Goal: Task Accomplishment & Management: Manage account settings

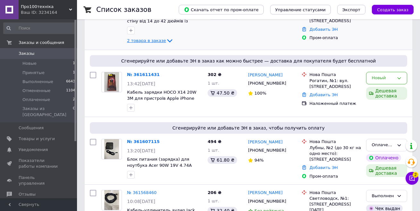
scroll to position [128, 0]
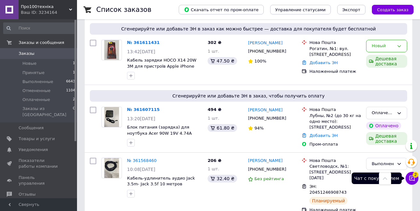
click at [413, 180] on icon at bounding box center [412, 178] width 6 height 6
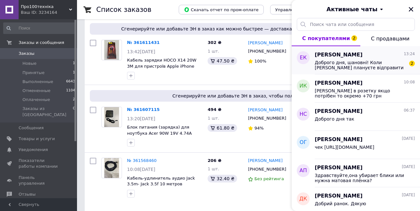
click at [349, 70] on span "Доброго дня, шановні! Коли Ви плануєте відправити замовлення?😇🙏🏻" at bounding box center [360, 65] width 91 height 10
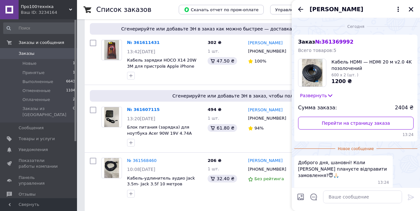
scroll to position [21, 0]
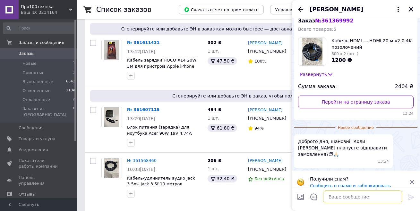
click at [349, 199] on textarea at bounding box center [362, 197] width 79 height 13
type textarea "Доброго дня сьогодні, не переживайте"
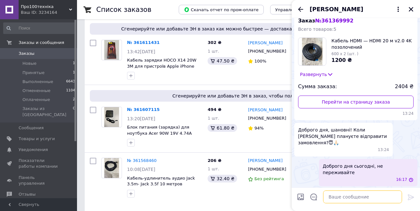
scroll to position [10, 0]
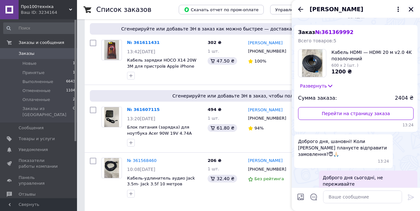
click at [411, 9] on icon "Закрыть" at bounding box center [411, 9] width 6 height 6
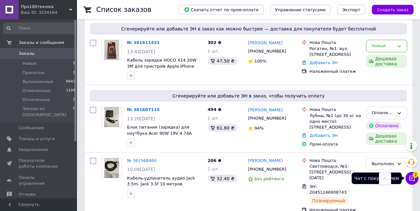
click at [413, 182] on button "Чат с покупателем 2" at bounding box center [412, 178] width 13 height 13
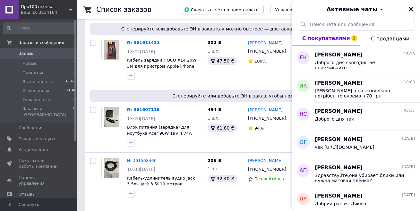
click at [413, 10] on icon "Закрыть" at bounding box center [411, 9] width 6 height 6
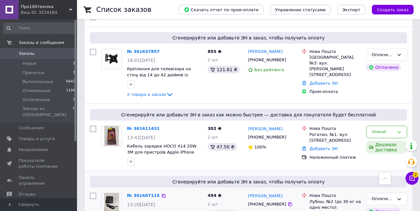
scroll to position [32, 0]
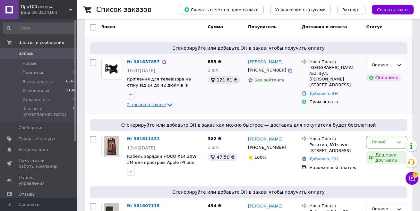
click at [166, 107] on icon at bounding box center [170, 105] width 8 height 8
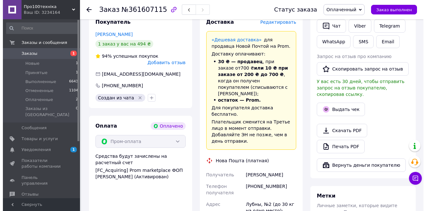
scroll to position [128, 0]
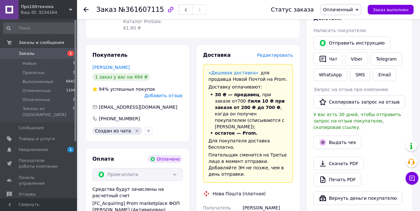
click at [281, 53] on span "Редактировать" at bounding box center [275, 55] width 36 height 5
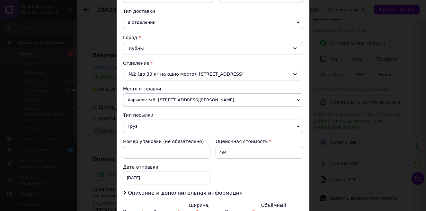
scroll to position [161, 0]
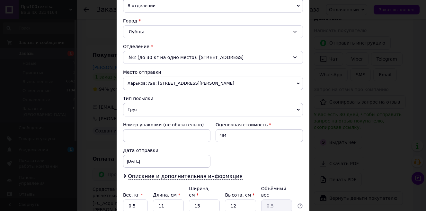
click at [160, 87] on span "Харьков: №8: [STREET_ADDRESS][PERSON_NAME]" at bounding box center [213, 83] width 180 height 13
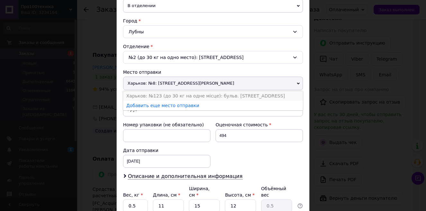
click at [157, 94] on li "Харьков: №123 (до 30 кг на одне місце): бульв. [STREET_ADDRESS]" at bounding box center [213, 96] width 180 height 10
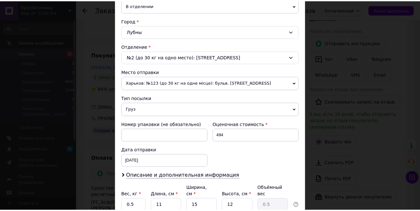
scroll to position [215, 0]
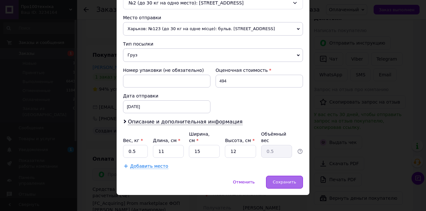
click at [286, 180] on span "Сохранить" at bounding box center [284, 182] width 23 height 5
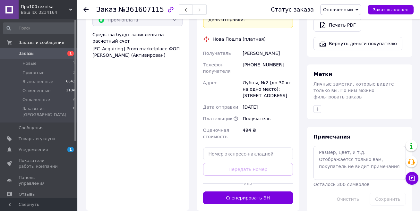
scroll to position [289, 0]
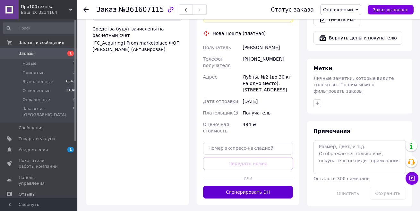
click at [250, 186] on button "Сгенерировать ЭН" at bounding box center [248, 192] width 90 height 13
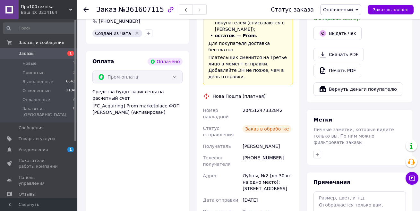
scroll to position [225, 0]
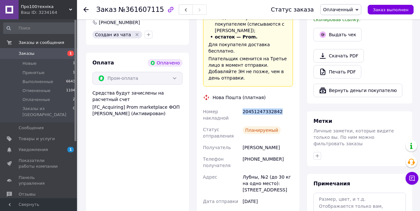
drag, startPoint x: 243, startPoint y: 80, endPoint x: 277, endPoint y: 80, distance: 33.7
click at [276, 106] on div "20451247332842" at bounding box center [267, 115] width 53 height 18
copy div "20451247332842"
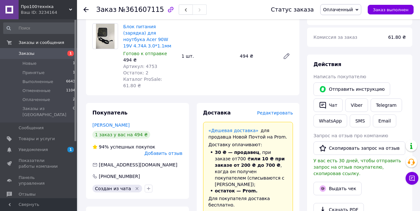
scroll to position [64, 0]
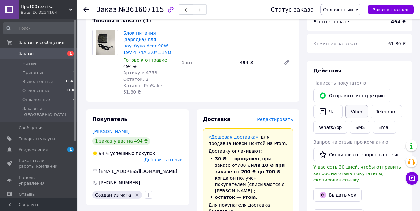
click at [351, 111] on link "Viber" at bounding box center [356, 111] width 22 height 13
click at [336, 112] on button "Чат" at bounding box center [328, 111] width 29 height 13
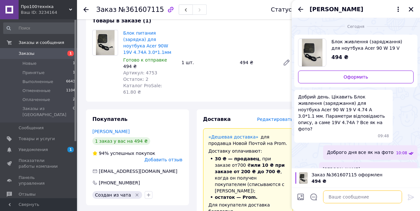
click at [356, 195] on textarea at bounding box center [362, 197] width 79 height 13
paste textarea "20451247332842"
type textarea "ттн 20451247332842"
click at [413, 196] on icon at bounding box center [411, 198] width 6 height 6
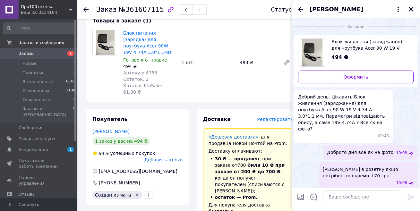
click at [413, 10] on icon "Закрыть" at bounding box center [411, 9] width 4 height 4
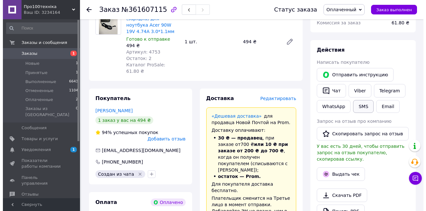
scroll to position [96, 0]
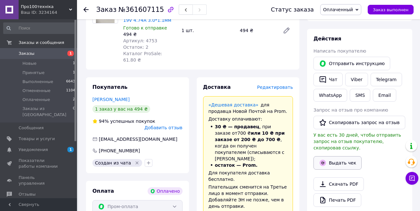
click at [340, 157] on button "Выдать чек" at bounding box center [338, 162] width 48 height 13
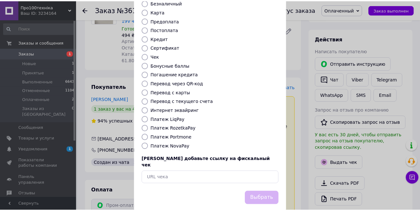
scroll to position [64, 0]
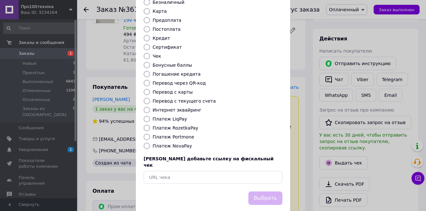
click at [146, 125] on input "Платеж RozetkaPay" at bounding box center [147, 128] width 6 height 6
radio input "true"
click at [267, 192] on button "Выбрать" at bounding box center [265, 199] width 34 height 14
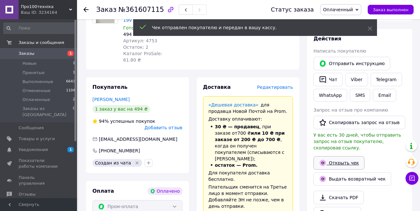
click at [342, 159] on link "Открыть чек" at bounding box center [339, 162] width 51 height 13
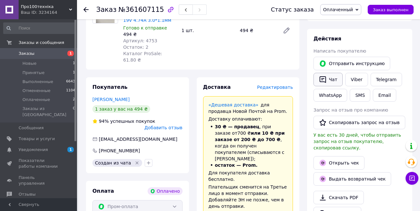
click at [326, 78] on icon "button" at bounding box center [323, 79] width 6 height 7
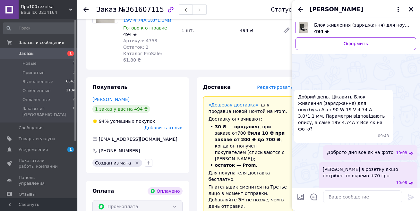
scroll to position [106, 0]
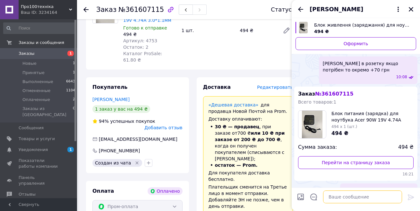
click at [345, 201] on textarea at bounding box center [362, 197] width 79 height 13
paste textarea "https://kasa.vchasno.ua/check-viewer/bQoVCbdz_ZI"
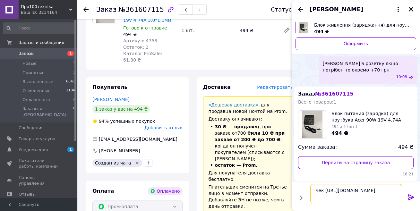
type textarea "чек https://kasa.vchasno.ua/check-viewer/bQoVCbdz_ZI"
click at [409, 197] on icon at bounding box center [411, 198] width 8 height 8
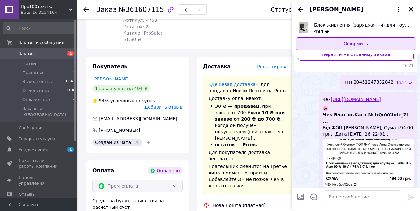
scroll to position [128, 0]
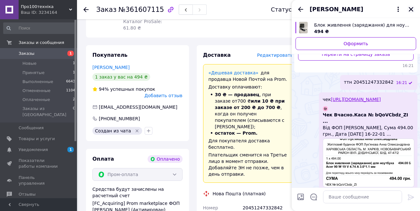
click at [411, 8] on icon "Закрыть" at bounding box center [411, 9] width 6 height 6
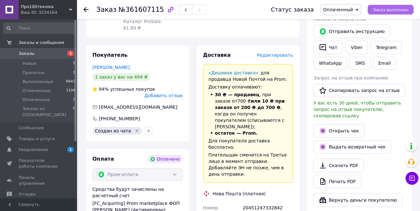
click at [405, 10] on span "Заказ выполнен" at bounding box center [391, 9] width 36 height 5
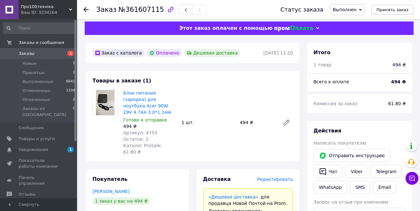
scroll to position [0, 0]
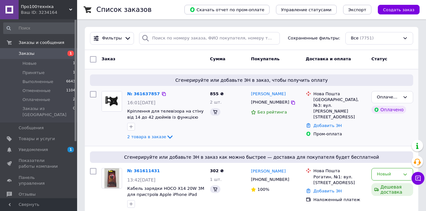
click at [391, 111] on div "Оплачено" at bounding box center [388, 110] width 35 height 8
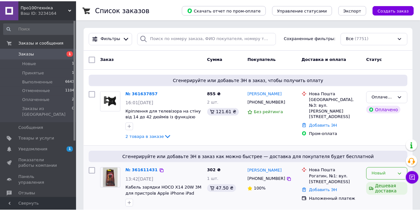
scroll to position [64, 0]
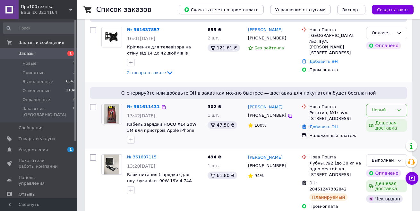
click at [400, 112] on icon at bounding box center [399, 110] width 5 height 5
click at [379, 124] on li "Принят" at bounding box center [387, 124] width 40 height 12
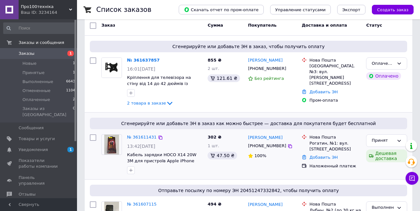
scroll to position [32, 0]
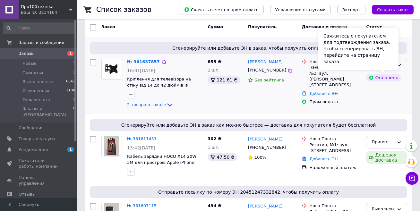
click at [401, 66] on icon at bounding box center [399, 65] width 5 height 5
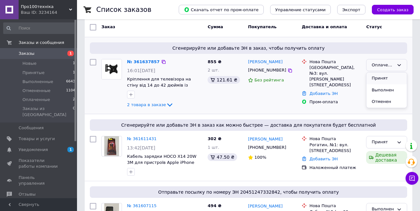
click at [382, 78] on li "Принят" at bounding box center [387, 79] width 40 height 12
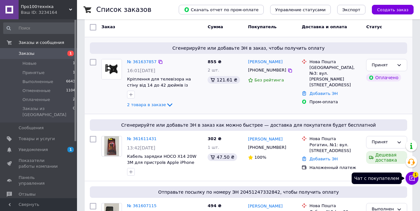
click at [413, 179] on icon at bounding box center [412, 178] width 6 height 6
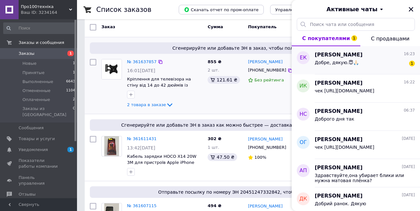
click at [373, 63] on div "Добре, дякую.😇🙏🏻 1" at bounding box center [365, 64] width 100 height 10
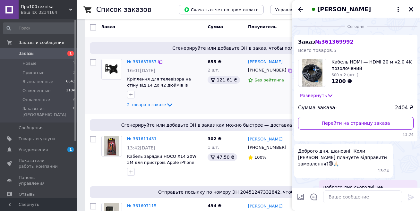
scroll to position [38, 0]
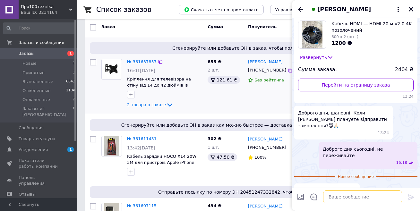
click at [343, 197] on textarea at bounding box center [362, 197] width 79 height 13
click at [412, 9] on icon "Закрыть" at bounding box center [411, 9] width 4 height 4
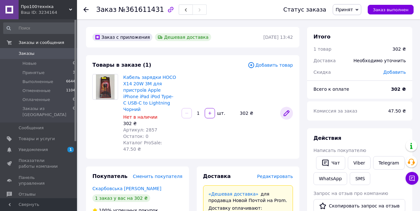
click at [285, 109] on icon at bounding box center [287, 113] width 8 height 8
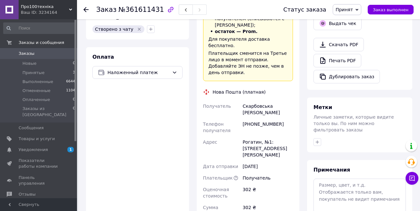
scroll to position [225, 0]
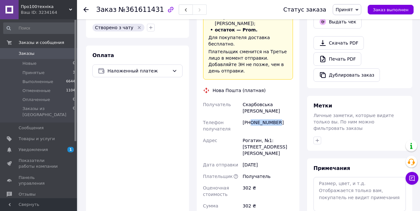
drag, startPoint x: 250, startPoint y: 84, endPoint x: 282, endPoint y: 85, distance: 31.2
click at [281, 117] on div "+380671756729" at bounding box center [267, 126] width 53 height 18
copy div "0671756729"
click at [145, 143] on div "Оплата Наложенный платеж" at bounding box center [137, 197] width 103 height 303
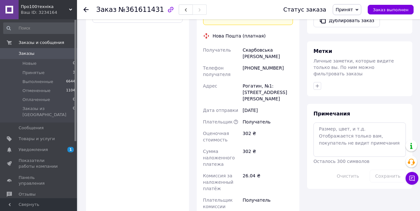
scroll to position [353, 0]
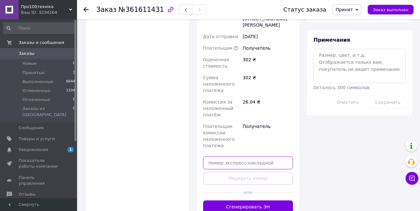
click at [231, 157] on input "text" at bounding box center [248, 163] width 90 height 13
paste input "20451247339517"
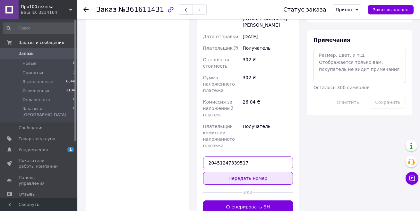
type input "20451247339517"
click at [242, 172] on button "Передать номер" at bounding box center [248, 178] width 90 height 13
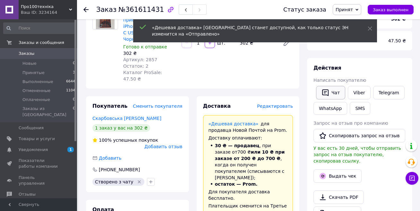
scroll to position [66, 0]
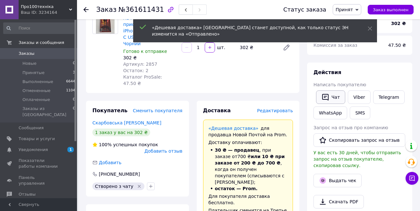
click at [321, 91] on button "Чат" at bounding box center [330, 97] width 29 height 13
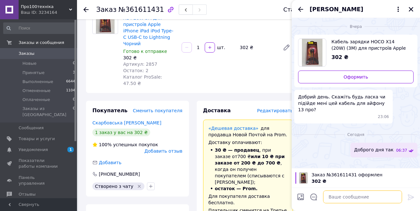
click at [348, 196] on textarea at bounding box center [362, 197] width 79 height 13
paste textarea "20451247339517"
type textarea "ттн 20451247339517"
click at [408, 198] on icon at bounding box center [411, 198] width 8 height 8
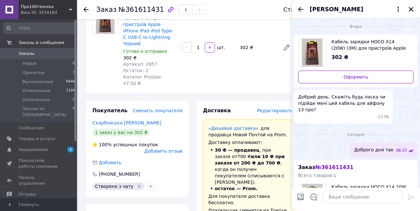
click at [412, 10] on icon "Закрыть" at bounding box center [411, 9] width 6 height 6
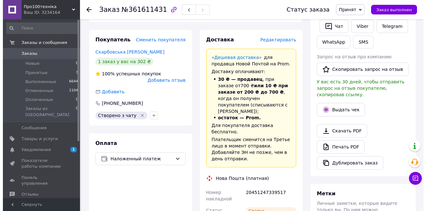
scroll to position [194, 0]
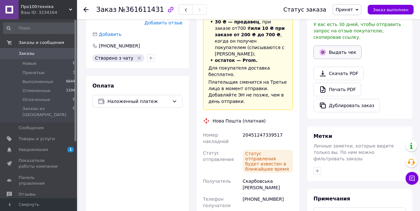
click at [338, 46] on button "Выдать чек" at bounding box center [338, 52] width 48 height 13
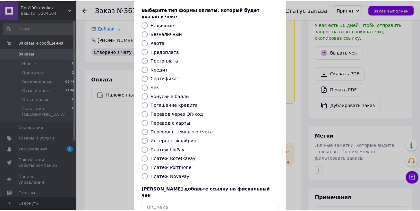
scroll to position [65, 0]
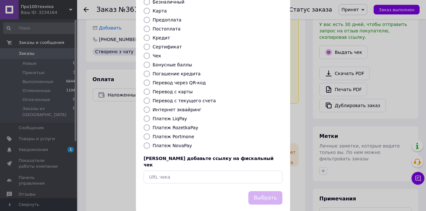
click at [144, 143] on input "Платеж NovaPay" at bounding box center [147, 146] width 6 height 6
radio input "true"
click at [266, 191] on button "Выбрать" at bounding box center [265, 198] width 34 height 14
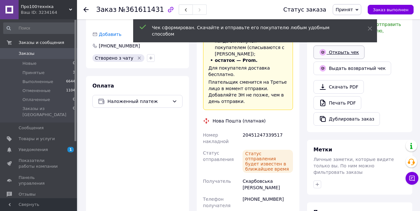
click at [330, 48] on link "Открыть чек" at bounding box center [339, 52] width 51 height 13
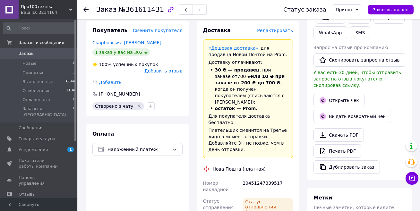
scroll to position [66, 0]
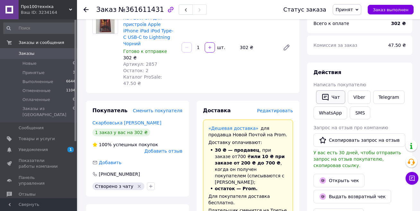
click at [333, 96] on button "Чат" at bounding box center [330, 97] width 29 height 13
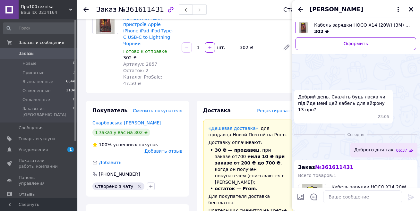
scroll to position [80, 0]
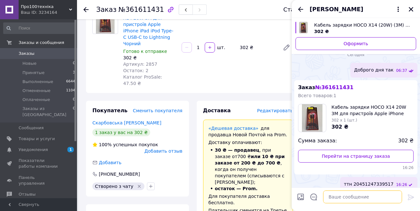
click at [346, 197] on textarea at bounding box center [362, 197] width 79 height 13
paste textarea "https://kasa.vchasno.ua/check-viewer/EAtbtwnYduY"
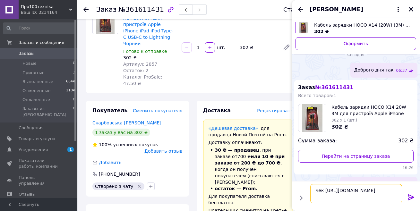
type textarea "чек https://kasa.vchasno.ua/check-viewer/EAtbtwnYduY"
click at [411, 198] on icon at bounding box center [411, 198] width 8 height 8
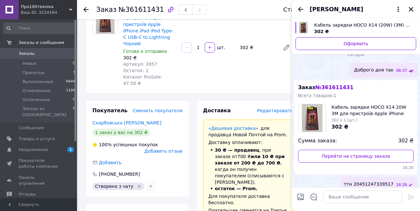
scroll to position [173, 0]
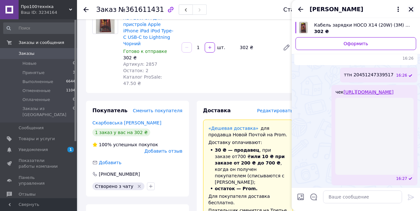
click at [414, 11] on icon "Закрыть" at bounding box center [411, 9] width 6 height 6
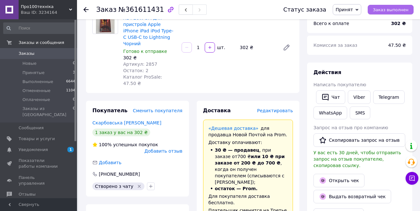
click at [393, 12] on span "Заказ выполнен" at bounding box center [391, 9] width 36 height 5
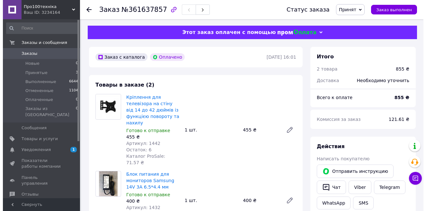
scroll to position [96, 0]
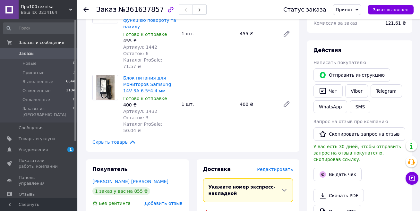
click at [270, 167] on span "Редактировать" at bounding box center [275, 169] width 36 height 5
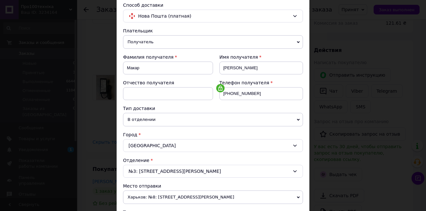
scroll to position [161, 0]
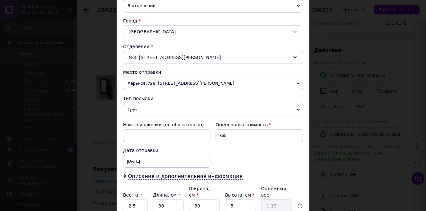
click at [216, 83] on span "Харьков: №8: [STREET_ADDRESS][PERSON_NAME]" at bounding box center [213, 83] width 180 height 13
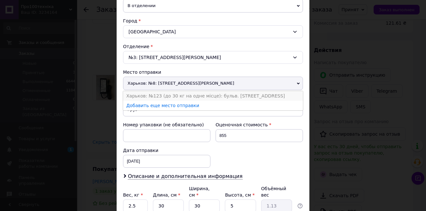
click at [179, 95] on li "Харьков: №123 (до 30 кг на одне місце): бульв. [STREET_ADDRESS]" at bounding box center [213, 96] width 180 height 10
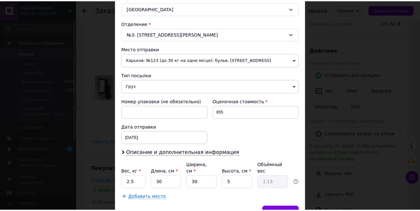
scroll to position [215, 0]
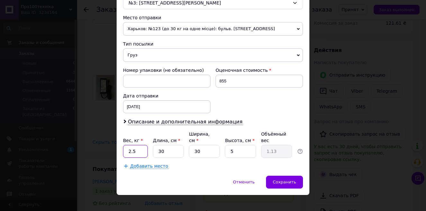
drag, startPoint x: 135, startPoint y: 143, endPoint x: 127, endPoint y: 148, distance: 9.5
click at [127, 147] on input "2.5" at bounding box center [135, 151] width 25 height 13
type input "2"
click at [290, 180] on span "Сохранить" at bounding box center [284, 182] width 23 height 5
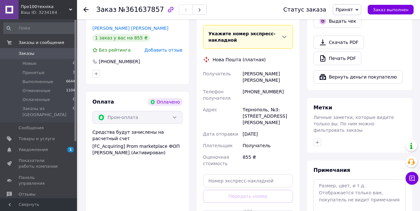
scroll to position [257, 0]
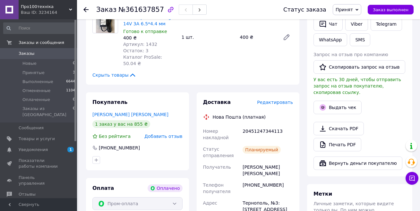
scroll to position [161, 0]
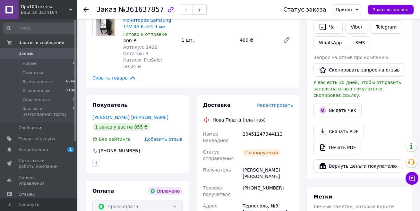
click at [279, 103] on span "Редактировать" at bounding box center [275, 105] width 36 height 5
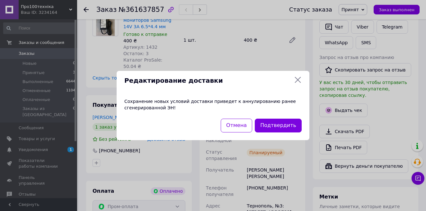
click at [296, 81] on icon at bounding box center [298, 80] width 8 height 8
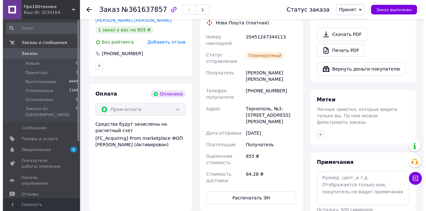
scroll to position [193, 0]
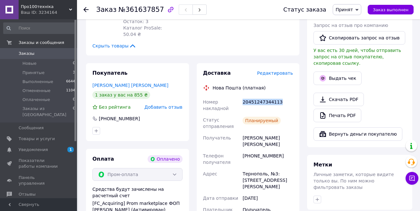
drag, startPoint x: 242, startPoint y: 82, endPoint x: 289, endPoint y: 84, distance: 46.9
click at [289, 96] on div "20451247344113" at bounding box center [267, 105] width 53 height 18
copy div "20451247344113"
click at [340, 75] on button "Выдать чек" at bounding box center [338, 78] width 48 height 13
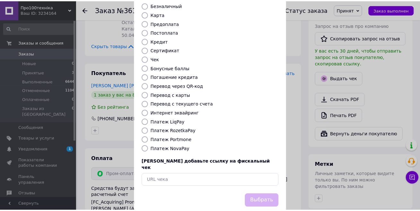
scroll to position [64, 0]
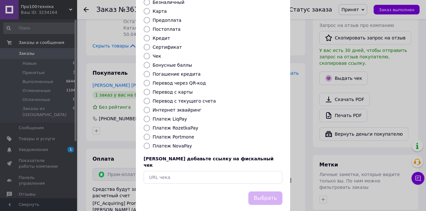
click at [145, 125] on input "Платеж RozetkaPay" at bounding box center [147, 128] width 6 height 6
radio input "true"
click at [267, 192] on button "Выбрать" at bounding box center [265, 199] width 34 height 14
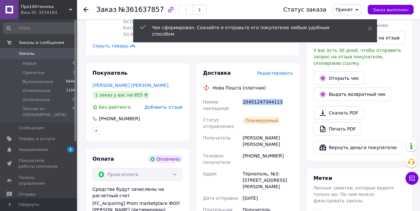
click at [247, 96] on div "20451247344113" at bounding box center [267, 105] width 53 height 18
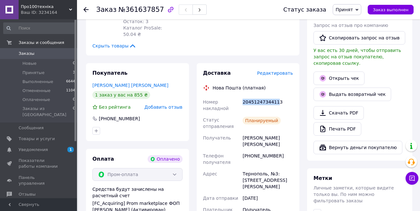
drag, startPoint x: 243, startPoint y: 84, endPoint x: 279, endPoint y: 84, distance: 36.6
click at [279, 96] on div "20451247344113" at bounding box center [267, 105] width 53 height 18
copy div "20451247344113"
click at [332, 72] on link "Открыть чек" at bounding box center [339, 78] width 51 height 13
drag, startPoint x: 387, startPoint y: 7, endPoint x: 370, endPoint y: 7, distance: 17.3
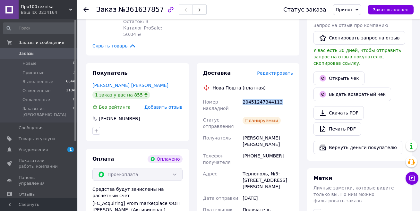
click at [387, 7] on span "Заказ выполнен" at bounding box center [391, 9] width 36 height 5
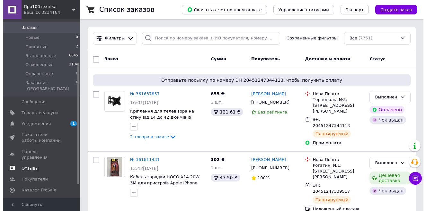
scroll to position [64, 0]
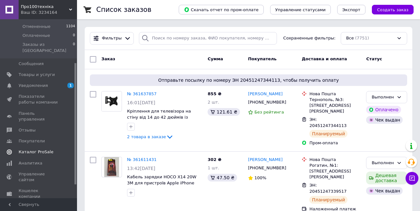
click at [41, 149] on span "Каталог ProSale" at bounding box center [36, 152] width 35 height 6
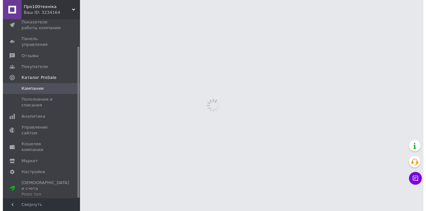
scroll to position [32, 0]
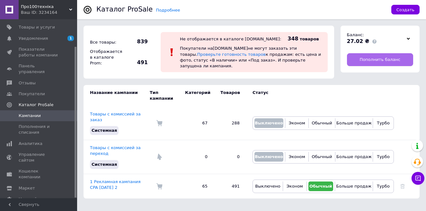
click at [361, 59] on link "Пополнить баланс" at bounding box center [380, 59] width 66 height 13
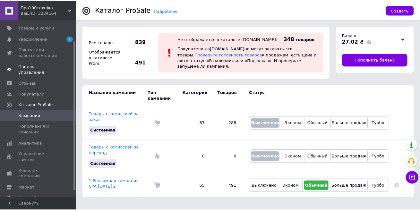
scroll to position [0, 0]
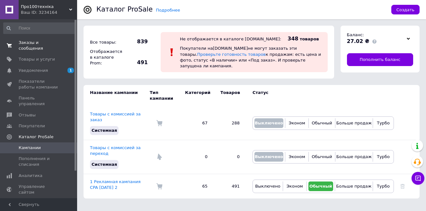
click at [35, 46] on span "Заказы и сообщения" at bounding box center [39, 46] width 41 height 12
